Goal: Find specific page/section: Find specific page/section

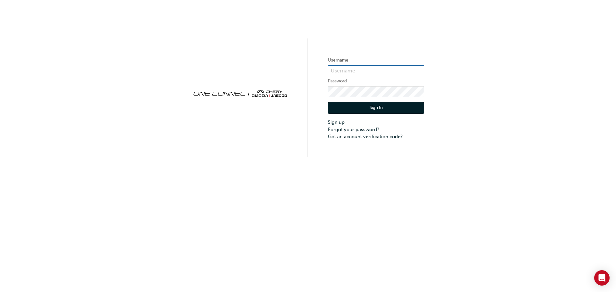
type input "CHAU0118"
click at [395, 104] on button "Sign In" at bounding box center [376, 108] width 96 height 12
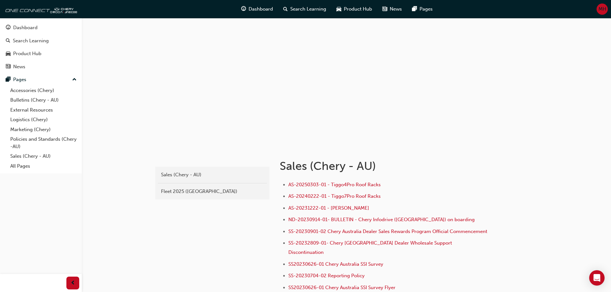
drag, startPoint x: 180, startPoint y: 179, endPoint x: 182, endPoint y: 188, distance: 9.0
click at [180, 180] on link "Sales (Chery - AU)" at bounding box center [212, 174] width 109 height 11
click at [186, 190] on div "Fleet 2025 ([GEOGRAPHIC_DATA])" at bounding box center [212, 191] width 103 height 7
